Goal: Task Accomplishment & Management: Manage account settings

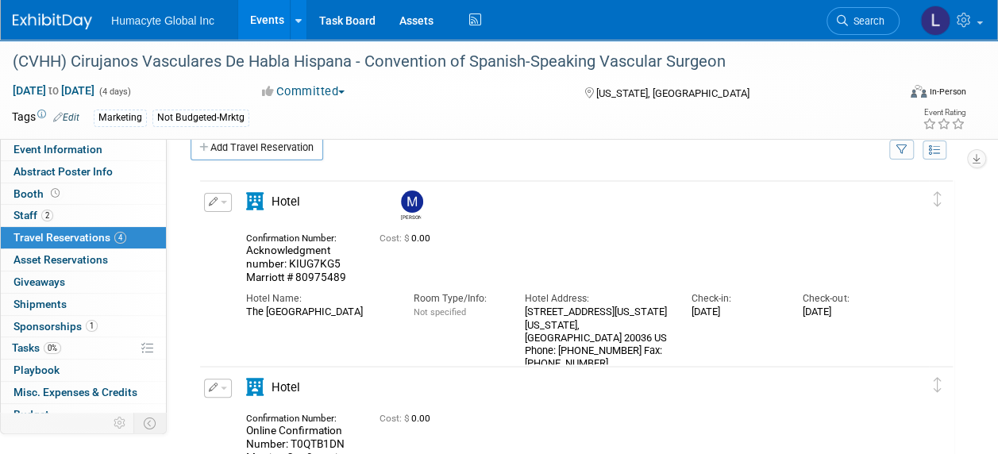
scroll to position [25, 0]
click at [263, 20] on link "Events" at bounding box center [267, 20] width 58 height 40
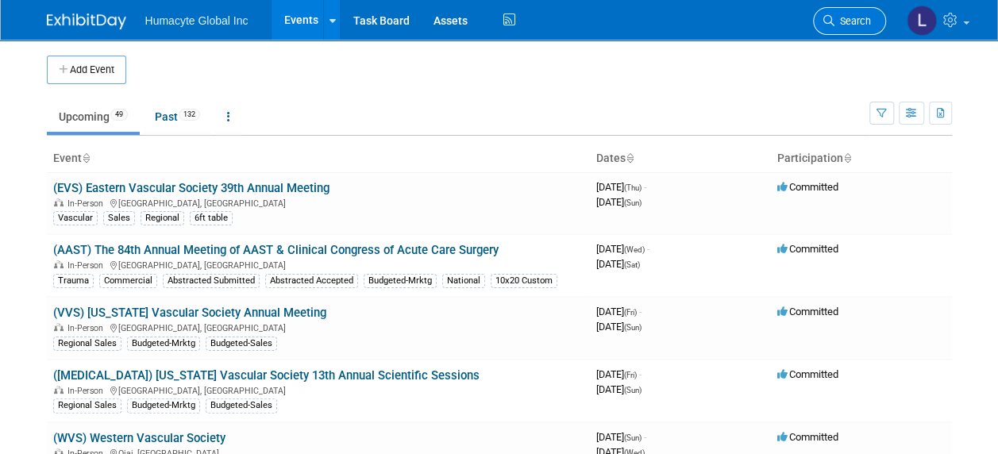
click at [862, 19] on span "Search" at bounding box center [852, 21] width 37 height 12
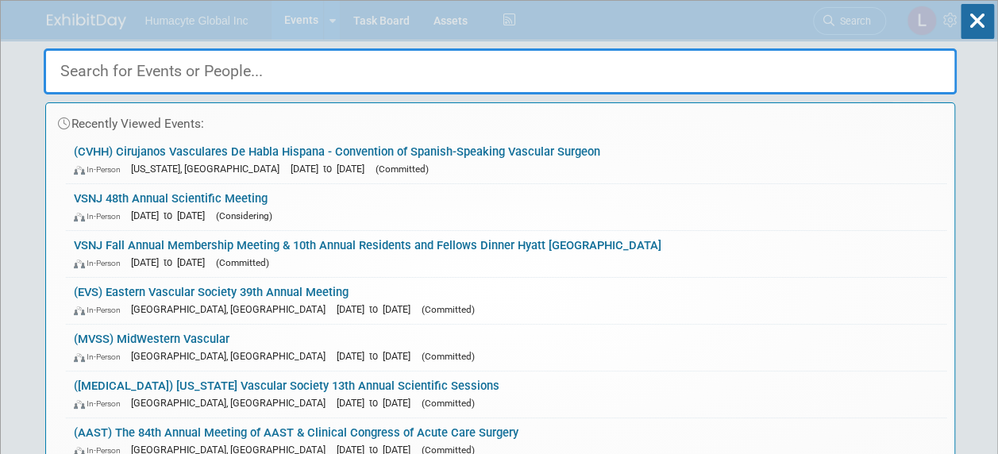
click at [171, 76] on input "text" at bounding box center [500, 71] width 913 height 46
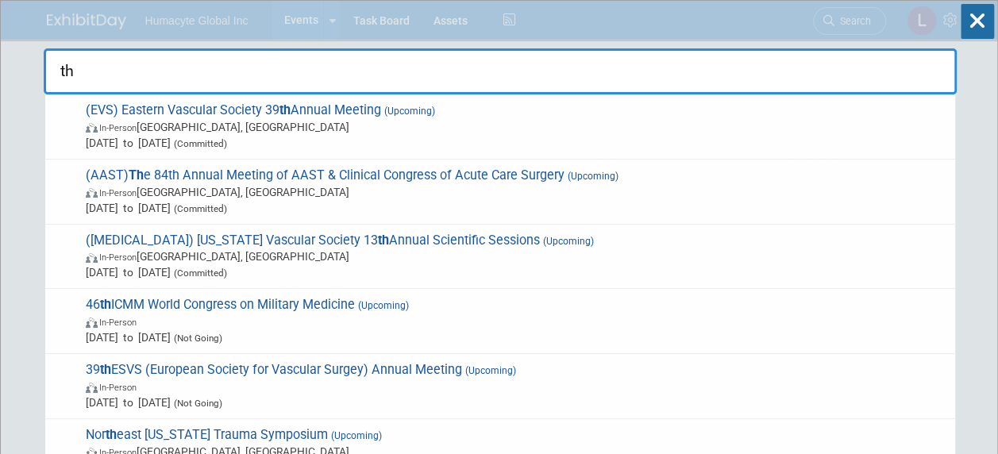
type input "t"
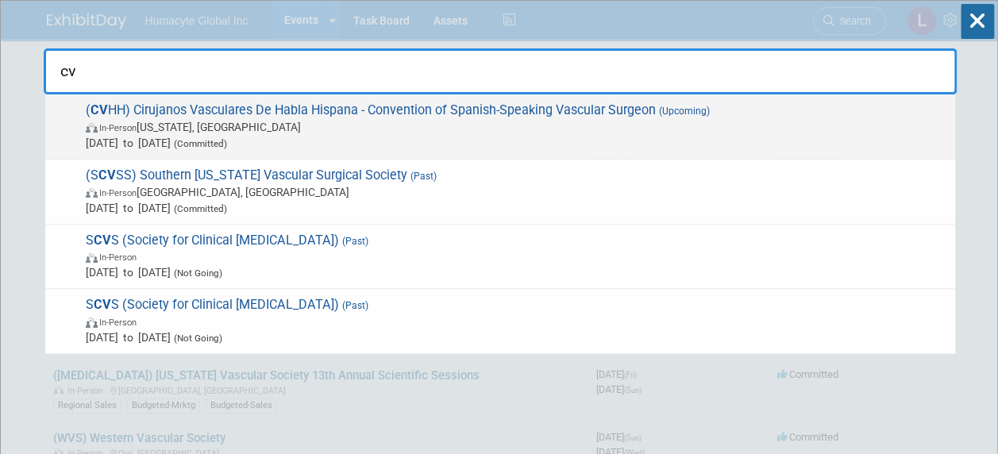
type input "cv"
click at [209, 117] on span "( CV HH) Cirujanos Vasculares De Habla Hispana - Convention of Spanish-Speaking…" at bounding box center [514, 126] width 866 height 48
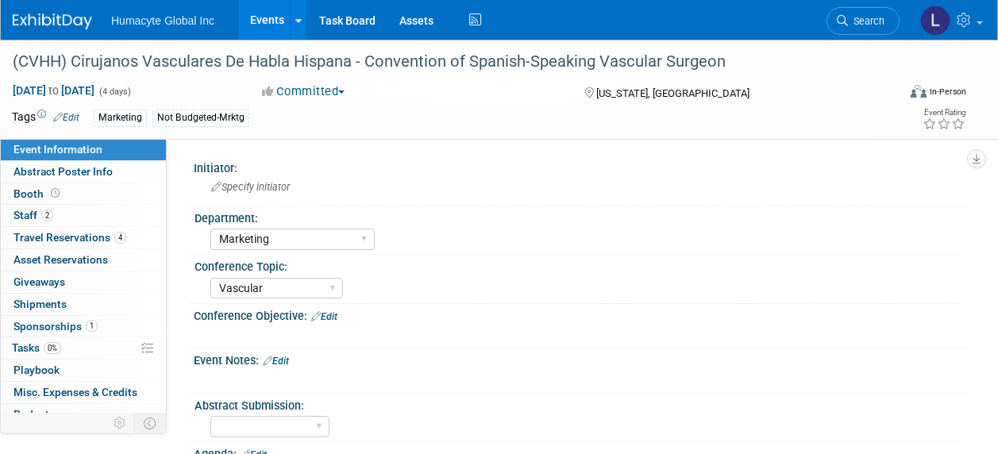
select select "Marketing"
select select "Vascular"
select select "Northeast"
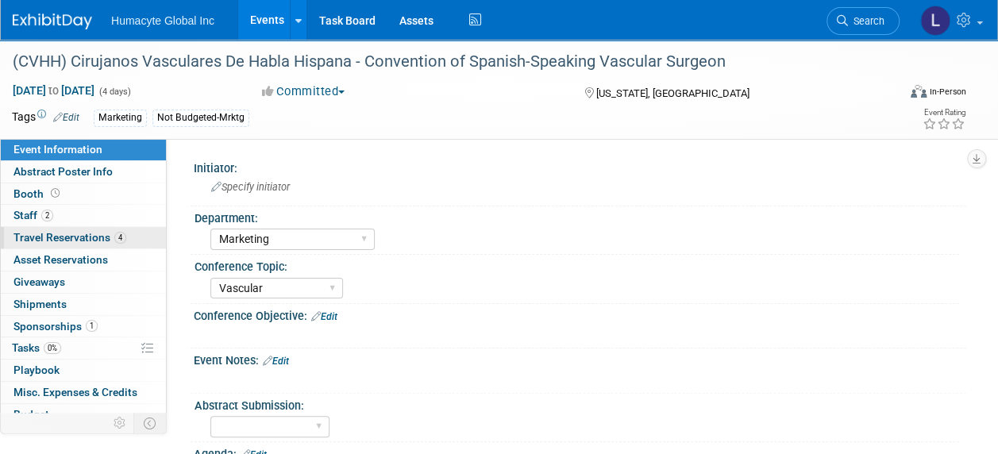
click at [33, 239] on span "Travel Reservations 4" at bounding box center [69, 237] width 113 height 13
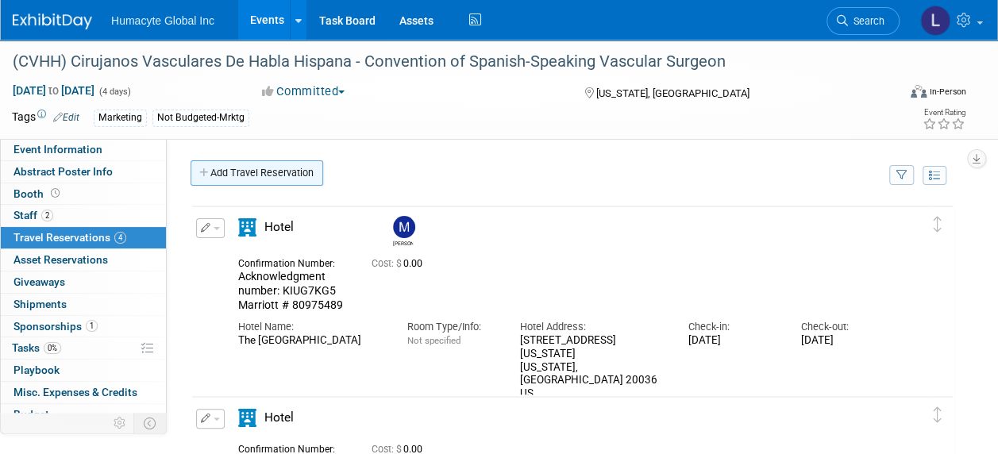
click at [210, 176] on icon at bounding box center [204, 173] width 11 height 10
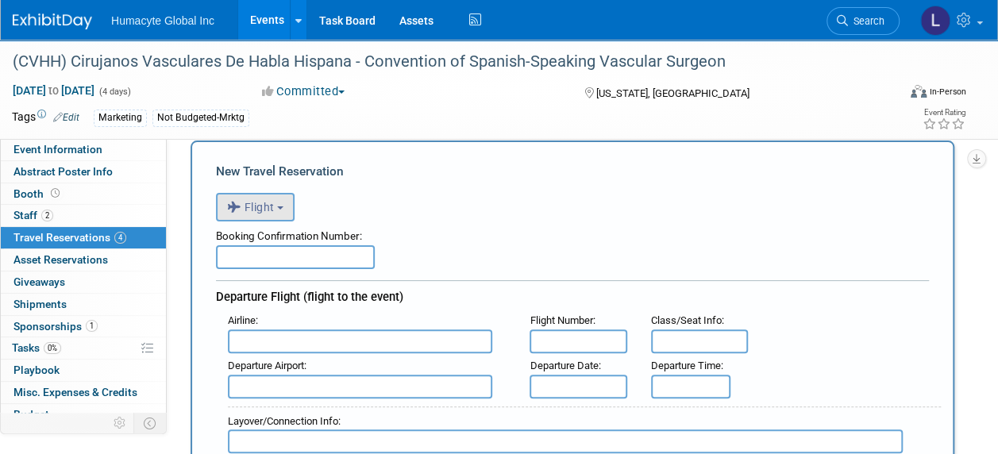
scroll to position [79, 0]
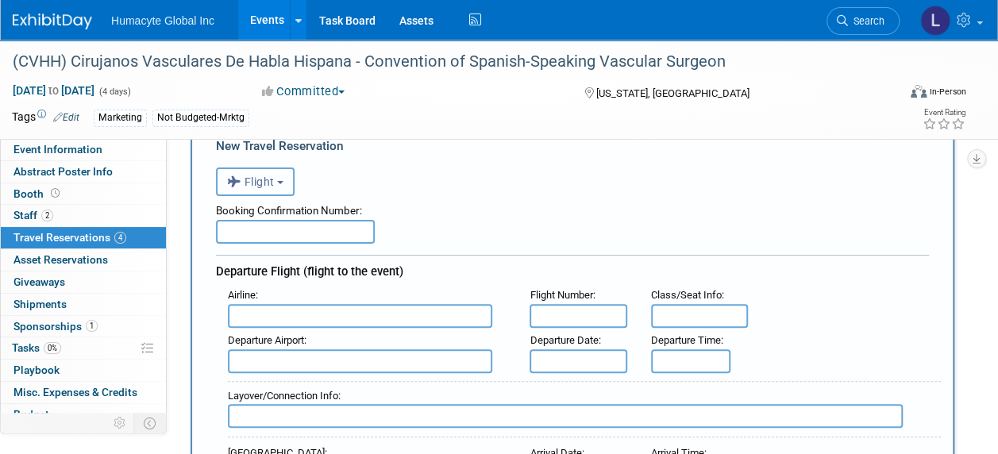
click at [237, 176] on icon "button" at bounding box center [235, 181] width 17 height 21
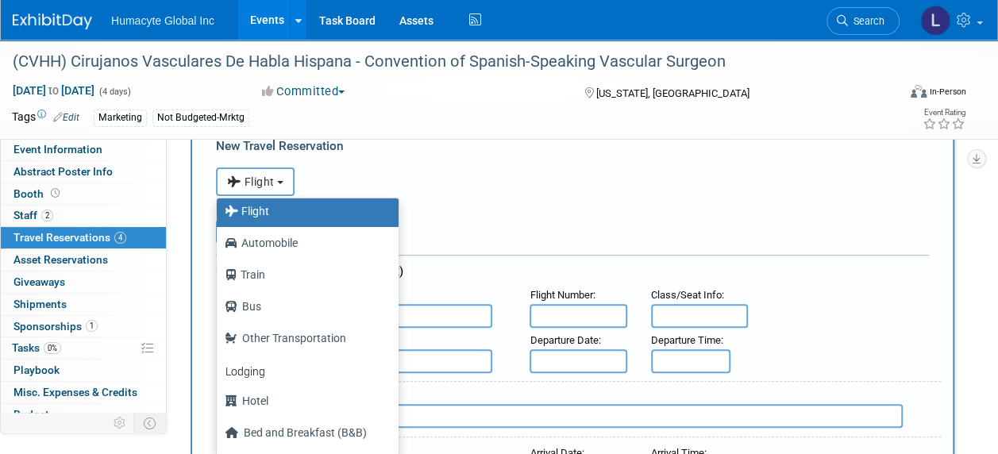
scroll to position [67, 0]
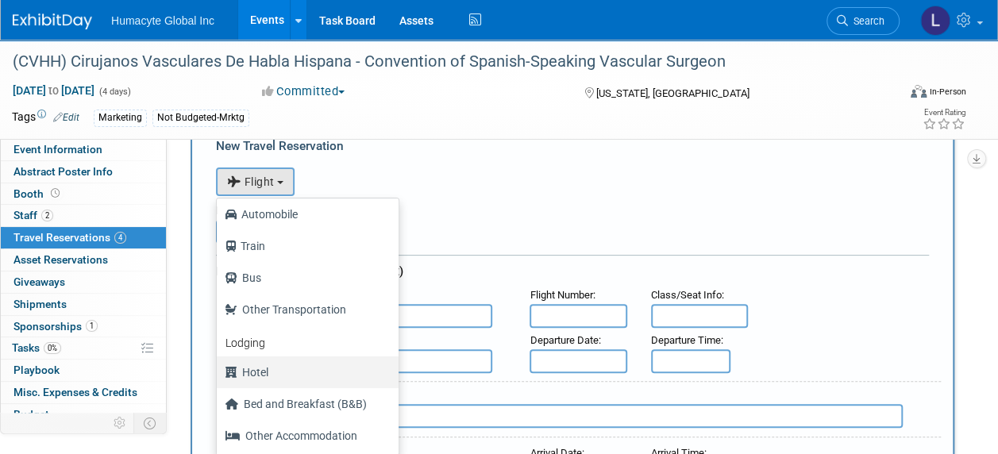
click at [291, 368] on label "Hotel" at bounding box center [304, 372] width 158 height 25
click at [219, 368] on input "Hotel" at bounding box center [214, 370] width 10 height 10
select select "6"
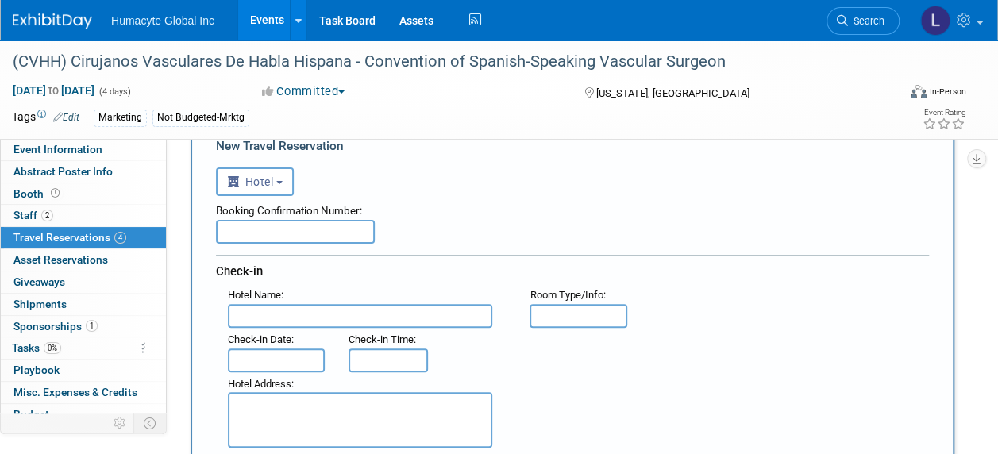
click at [313, 224] on input "text" at bounding box center [295, 232] width 159 height 24
paste input "Acknowledgment number: 9EYPA7LG"
type input "Acknowledgment number: 9EYPA7LG"
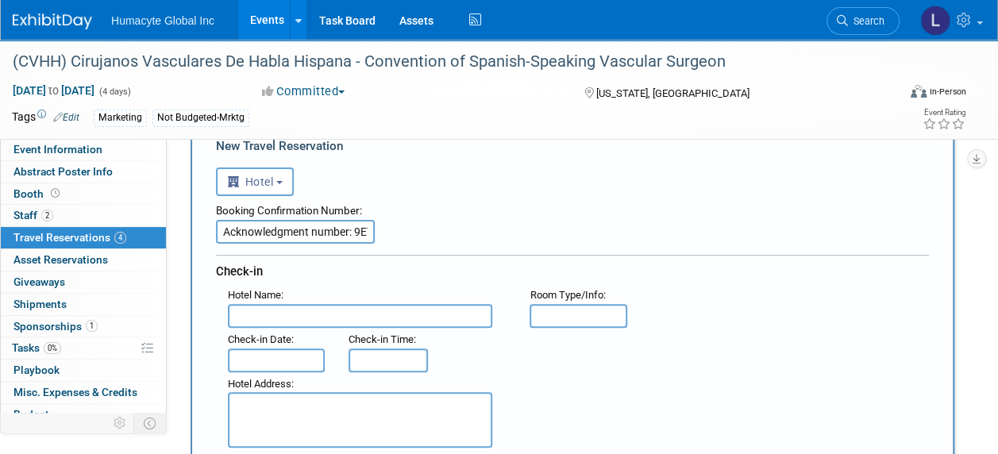
click at [302, 411] on textarea at bounding box center [360, 420] width 264 height 56
paste textarea "1127 Connecticut Avenue NW Washington , DC 20036 , United States of America"
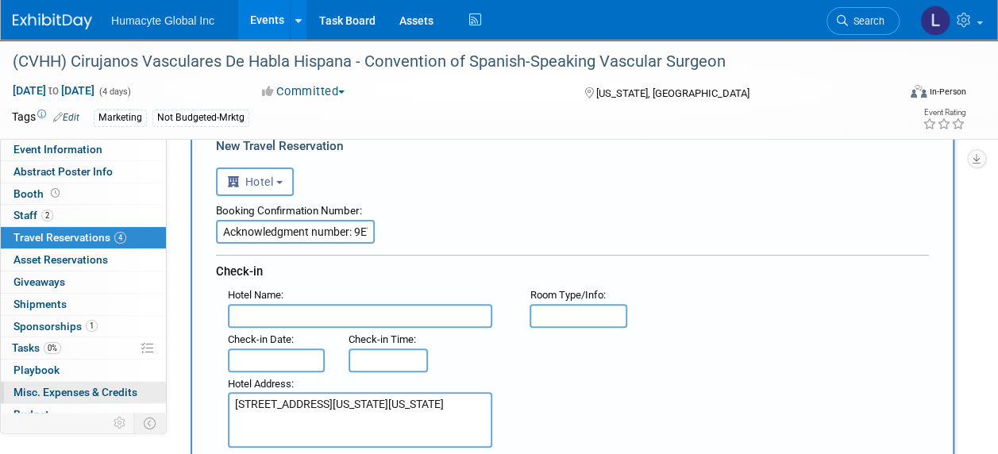
type textarea "1127 Connecticut Avenue NW Washington , DC 20036 , United States of America"
click at [316, 320] on input "text" at bounding box center [360, 316] width 264 height 24
paste input "The Mayflower Hotel"
type input "The Mayflower Hotel"
click at [300, 376] on div "Hotel Address :" at bounding box center [367, 384] width 278 height 17
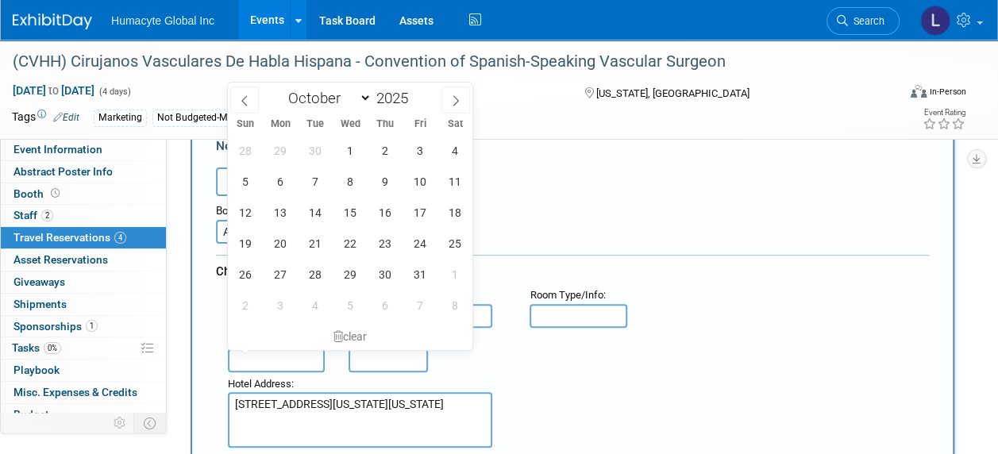
click at [298, 360] on input "text" at bounding box center [276, 361] width 97 height 24
click at [351, 178] on span "8" at bounding box center [349, 181] width 31 height 31
type input "Oct 8, 2025"
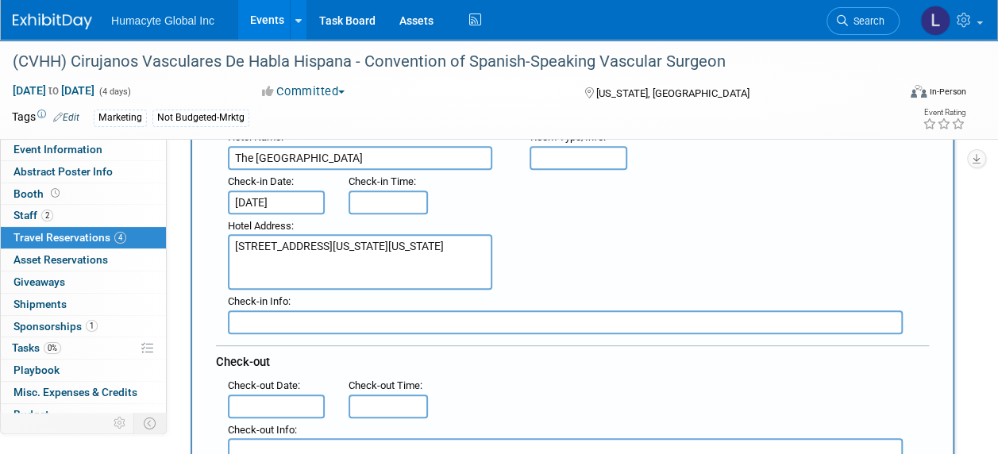
scroll to position [238, 0]
click at [294, 399] on input "text" at bounding box center [276, 406] width 97 height 24
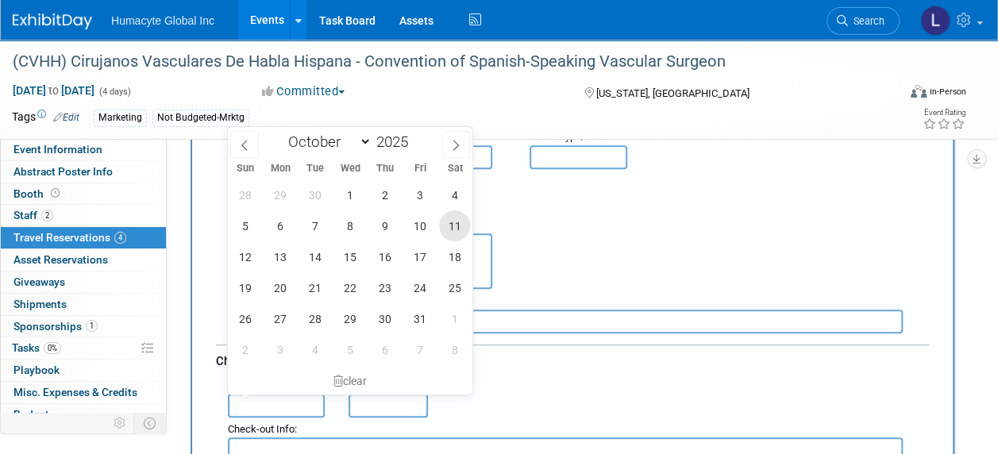
click at [448, 227] on span "11" at bounding box center [454, 225] width 31 height 31
type input "Oct 11, 2025"
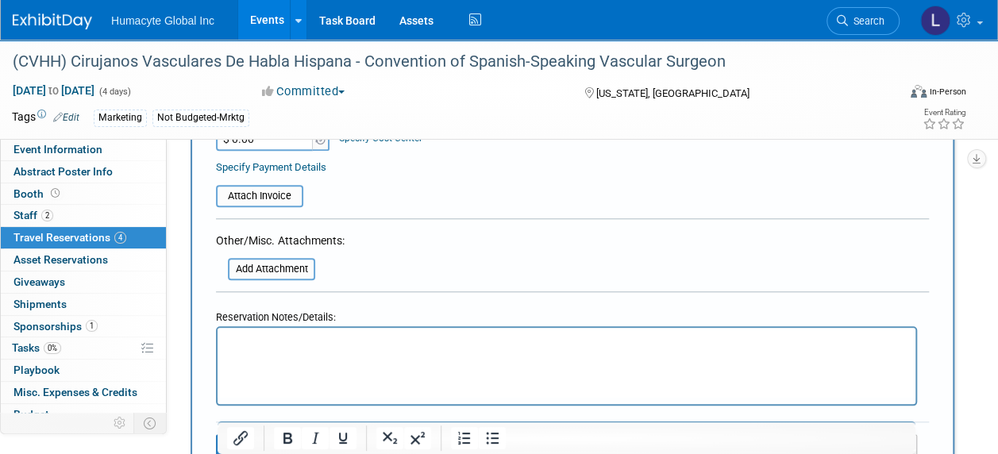
scroll to position [714, 0]
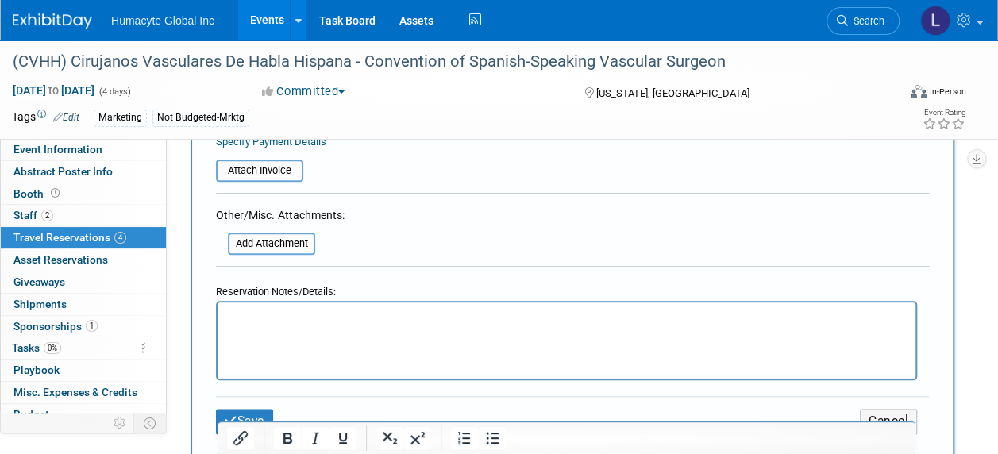
click at [216, 297] on div "Reservation Notes/Details:" at bounding box center [572, 329] width 713 height 102
click at [240, 325] on html at bounding box center [567, 313] width 698 height 23
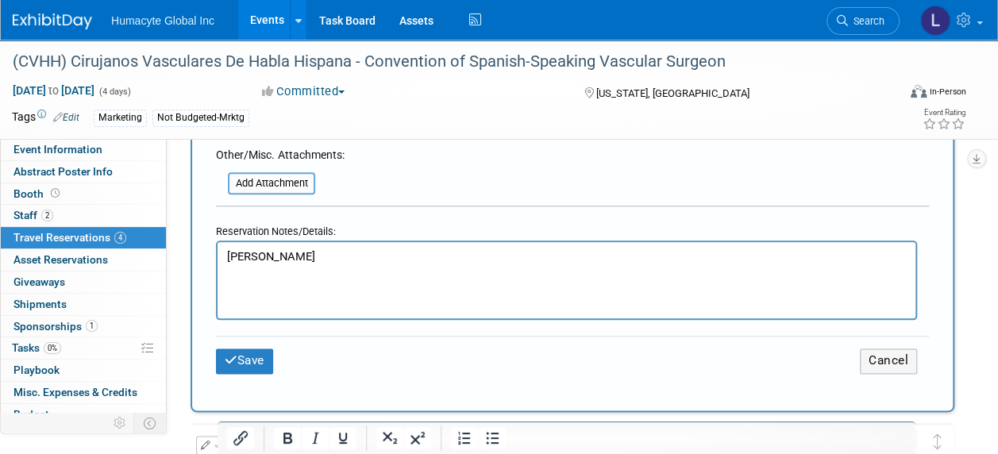
scroll to position [873, 0]
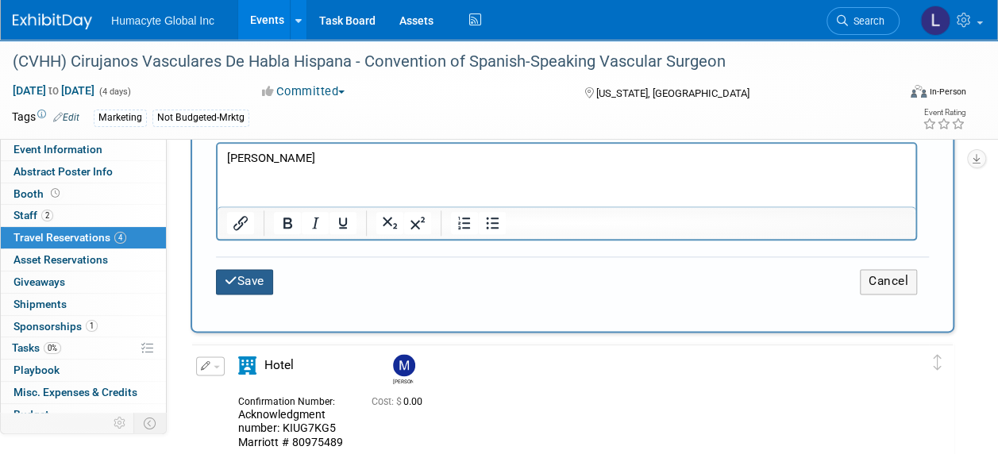
click at [233, 275] on icon "submit" at bounding box center [231, 281] width 13 height 12
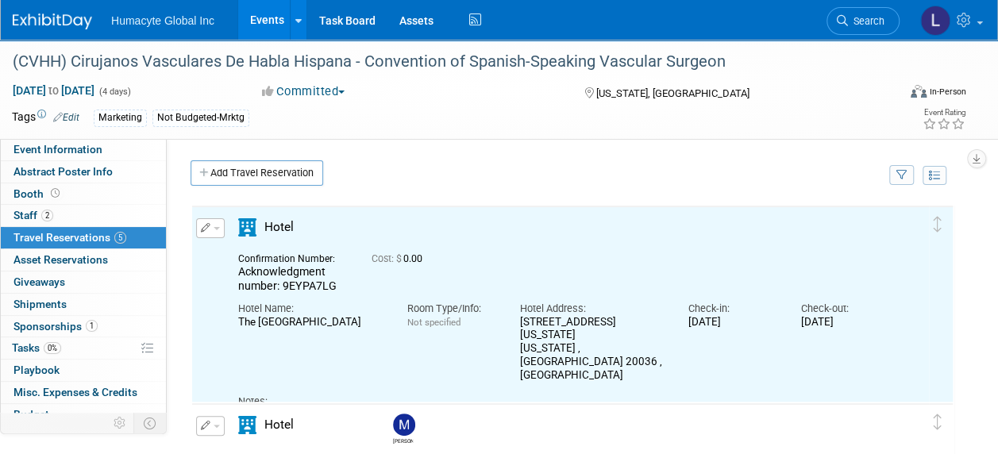
scroll to position [0, 0]
